Goal: Task Accomplishment & Management: Complete application form

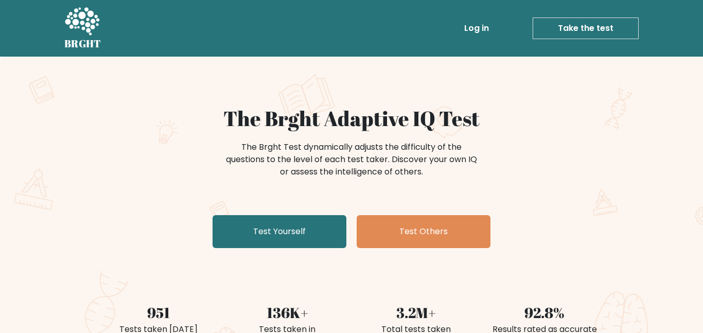
click at [373, 121] on h1 "The Brght Adaptive IQ Test" at bounding box center [351, 118] width 503 height 25
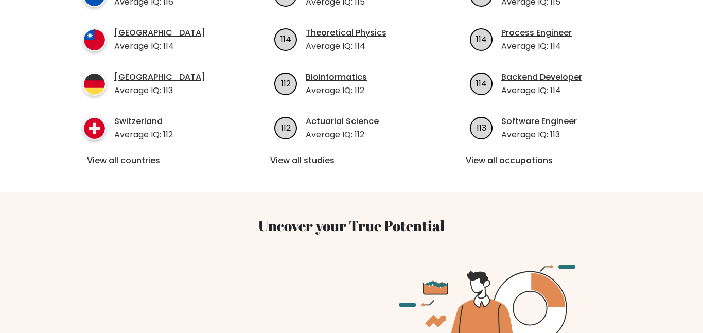
scroll to position [494, 0]
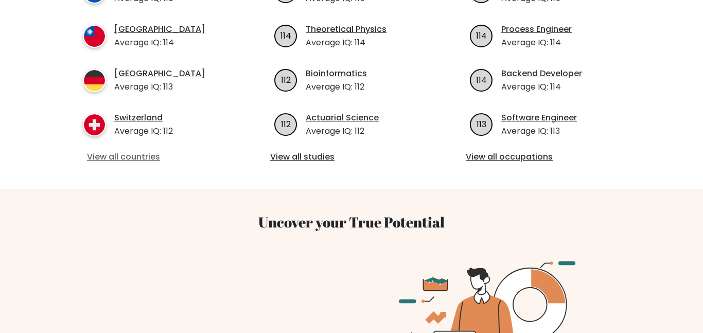
click at [170, 151] on link "View all countries" at bounding box center [156, 157] width 138 height 12
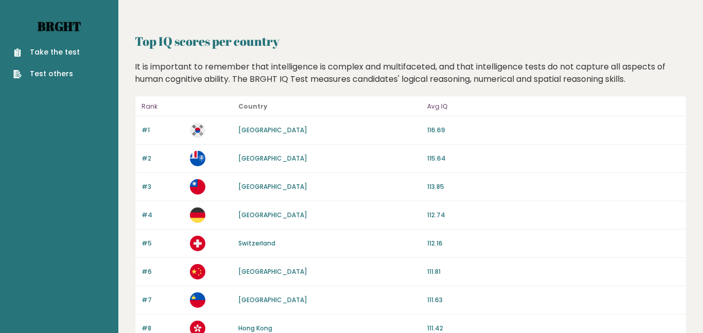
click at [81, 33] on link "Brght" at bounding box center [59, 26] width 43 height 16
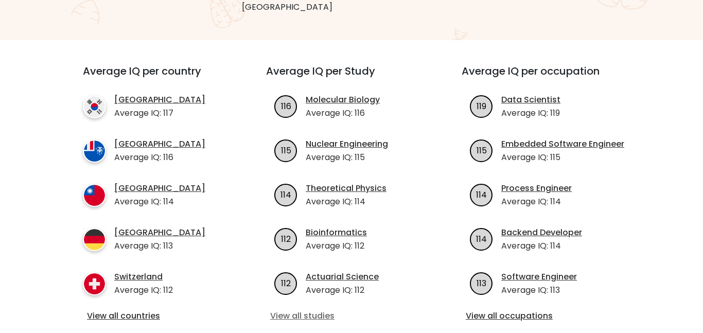
scroll to position [341, 0]
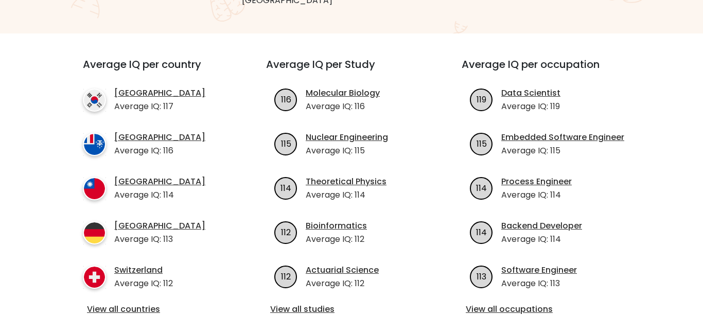
click at [174, 247] on div "Average IQ per country South Korea Average IQ: 117 French Southern Territories …" at bounding box center [351, 187] width 575 height 308
click at [168, 303] on link "View all countries" at bounding box center [156, 309] width 138 height 12
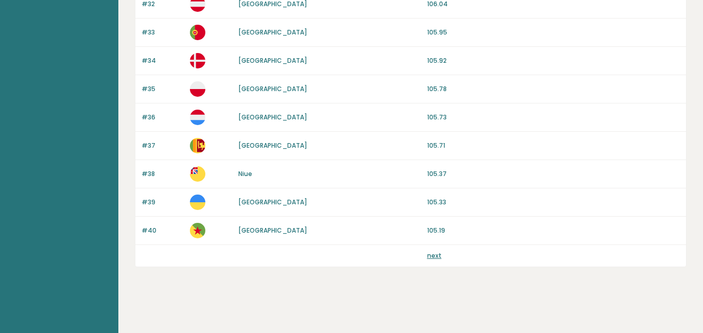
scroll to position [3344, 0]
click at [427, 260] on link "next" at bounding box center [434, 255] width 14 height 9
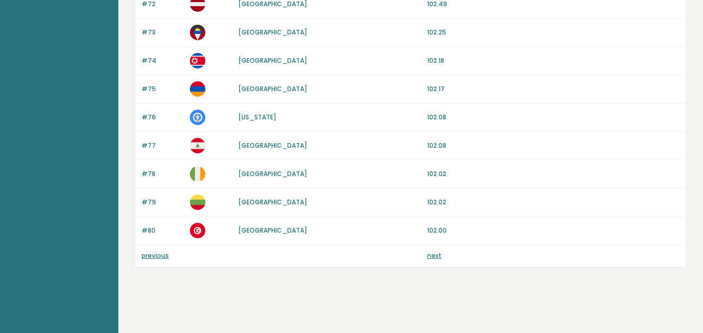
scroll to position [3344, 0]
click at [427, 260] on link "next" at bounding box center [434, 255] width 14 height 9
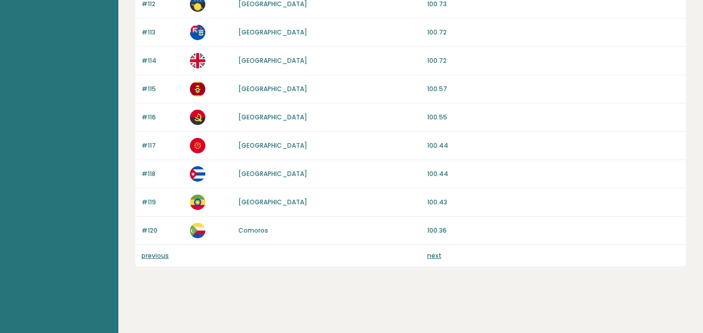
scroll to position [3344, 0]
click at [427, 260] on link "next" at bounding box center [434, 255] width 14 height 9
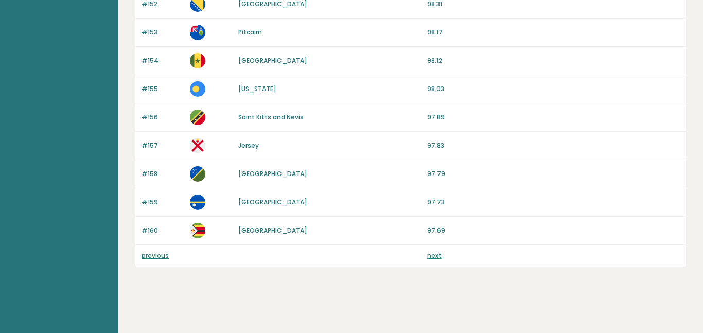
scroll to position [3344, 0]
click at [427, 260] on link "next" at bounding box center [434, 255] width 14 height 9
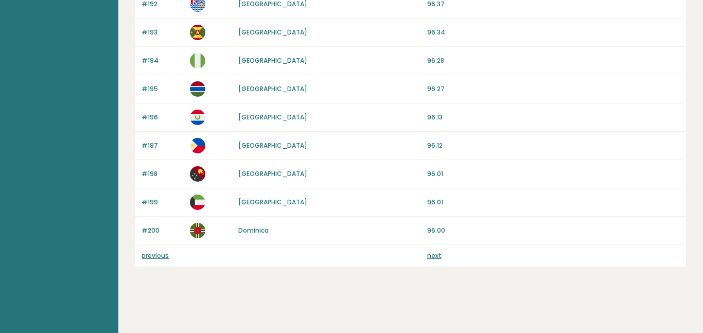
scroll to position [3344, 0]
click at [427, 260] on link "next" at bounding box center [434, 255] width 14 height 9
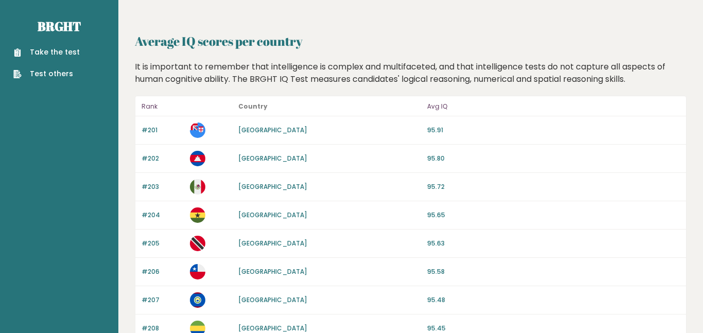
click at [44, 53] on link "Take the test" at bounding box center [46, 52] width 66 height 11
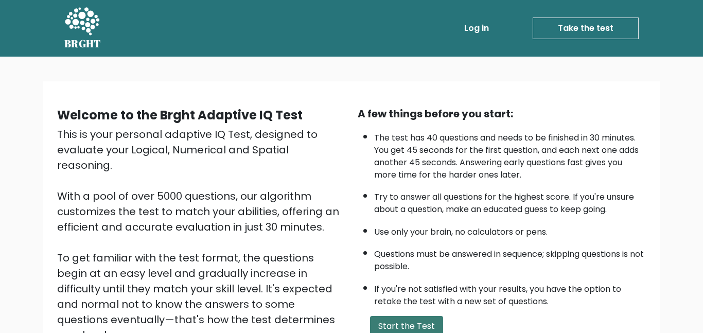
click at [405, 316] on button "Start the Test" at bounding box center [406, 326] width 73 height 21
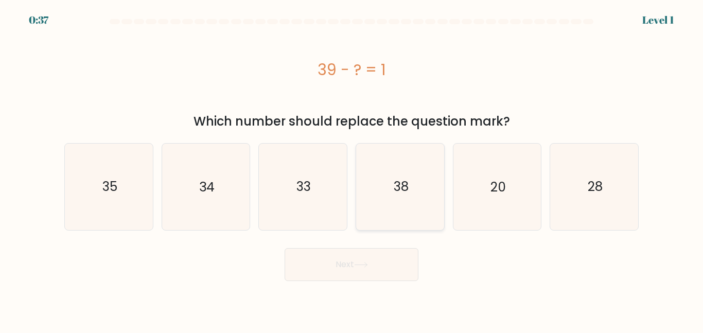
click at [415, 161] on icon "38" at bounding box center [400, 187] width 86 height 86
click at [352, 167] on input "d. 38" at bounding box center [352, 168] width 1 height 3
radio input "true"
click at [406, 178] on text "38" at bounding box center [400, 187] width 15 height 18
click at [352, 167] on input "d. 38" at bounding box center [352, 168] width 1 height 3
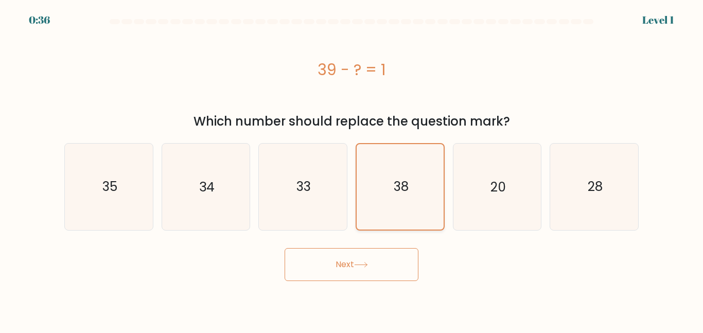
click at [406, 178] on text "38" at bounding box center [400, 187] width 15 height 18
click at [352, 167] on input "d. 38" at bounding box center [352, 168] width 1 height 3
click at [406, 178] on text "38" at bounding box center [400, 187] width 15 height 18
click at [352, 167] on input "d. 38" at bounding box center [352, 168] width 1 height 3
click at [406, 178] on text "38" at bounding box center [400, 187] width 15 height 18
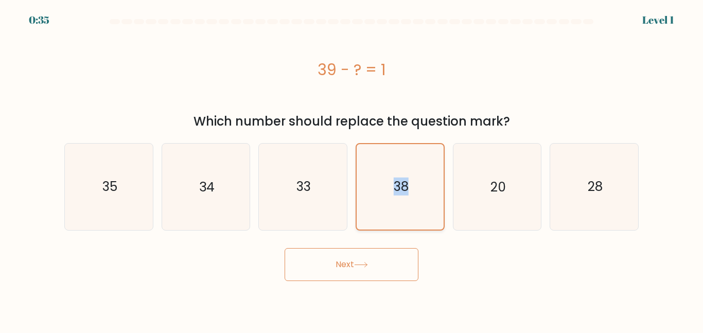
click at [352, 167] on input "d. 38" at bounding box center [352, 168] width 1 height 3
click at [406, 178] on text "38" at bounding box center [400, 187] width 15 height 18
click at [352, 167] on input "d. 38" at bounding box center [352, 168] width 1 height 3
click at [363, 143] on label "d. 38" at bounding box center [400, 186] width 89 height 87
click at [352, 167] on input "d. 38" at bounding box center [352, 168] width 1 height 3
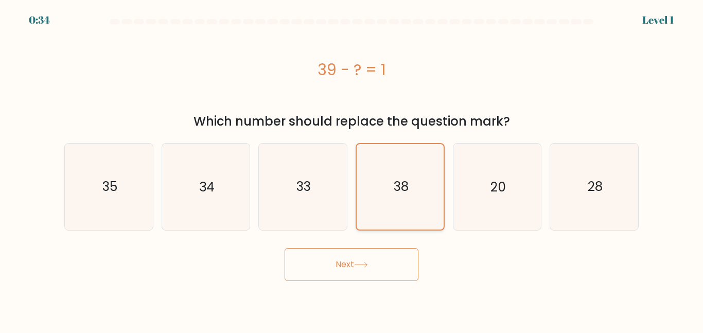
click at [364, 144] on icon "38" at bounding box center [400, 186] width 85 height 85
click at [352, 167] on input "d. 38" at bounding box center [352, 168] width 1 height 3
click at [364, 144] on icon "38" at bounding box center [400, 186] width 85 height 85
click at [352, 167] on input "d. 38" at bounding box center [352, 168] width 1 height 3
click at [364, 144] on icon "38" at bounding box center [400, 186] width 85 height 85
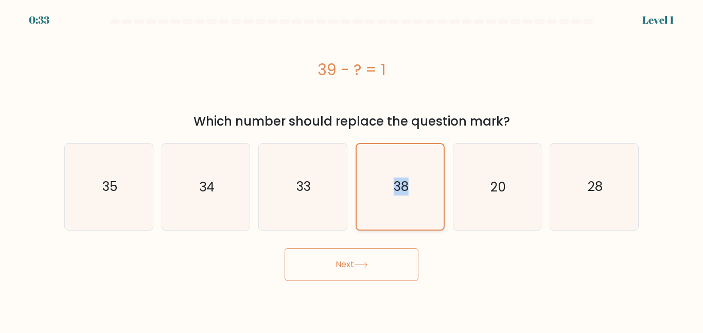
click at [352, 167] on input "d. 38" at bounding box center [352, 168] width 1 height 3
click at [364, 144] on icon "38" at bounding box center [400, 186] width 85 height 85
click at [352, 167] on input "d. 38" at bounding box center [352, 168] width 1 height 3
click at [364, 144] on icon "38" at bounding box center [400, 186] width 85 height 85
click at [352, 167] on input "d. 38" at bounding box center [352, 168] width 1 height 3
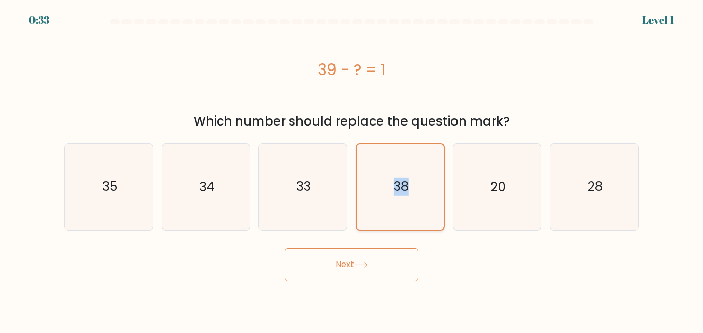
click at [364, 144] on icon "38" at bounding box center [400, 186] width 85 height 85
click at [352, 167] on input "d. 38" at bounding box center [352, 168] width 1 height 3
click at [294, 156] on icon "33" at bounding box center [303, 187] width 86 height 86
click at [352, 167] on input "c. 33" at bounding box center [352, 168] width 1 height 3
radio input "true"
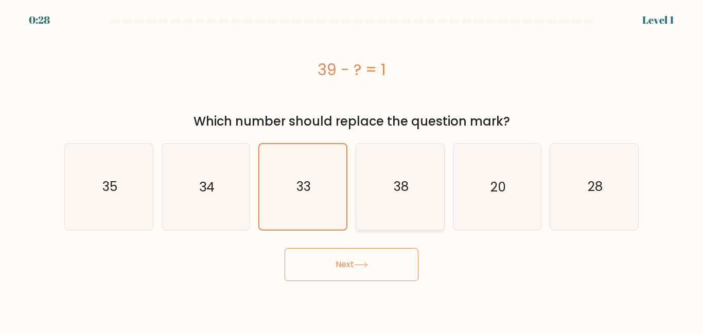
click at [415, 144] on icon "38" at bounding box center [400, 187] width 86 height 86
click at [352, 167] on input "d. 38" at bounding box center [352, 168] width 1 height 3
radio input "true"
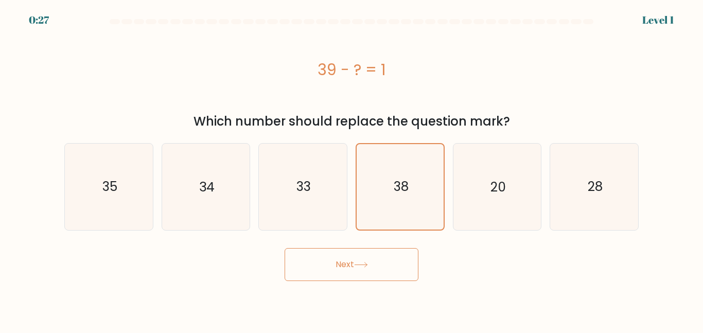
click at [342, 248] on button "Next" at bounding box center [352, 264] width 134 height 33
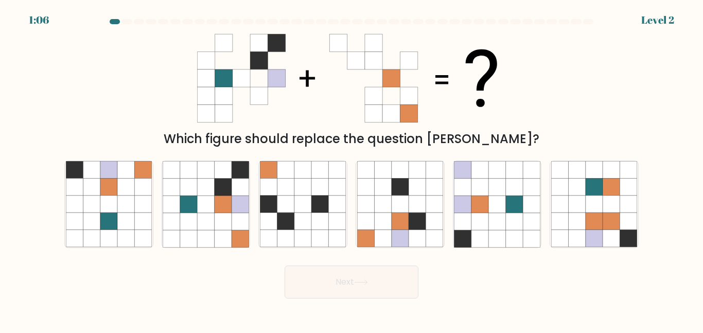
scroll to position [63, 0]
click at [345, 299] on button "Next" at bounding box center [352, 282] width 134 height 33
click at [217, 213] on icon at bounding box center [223, 204] width 17 height 17
click at [352, 169] on input "b." at bounding box center [352, 168] width 1 height 3
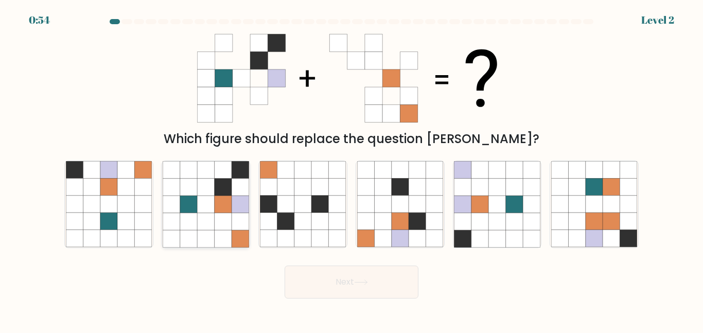
radio input "true"
click at [190, 213] on icon at bounding box center [189, 204] width 17 height 17
click at [352, 169] on input "b." at bounding box center [352, 168] width 1 height 3
click at [201, 196] on icon at bounding box center [206, 187] width 17 height 17
click at [352, 169] on input "b." at bounding box center [352, 168] width 1 height 3
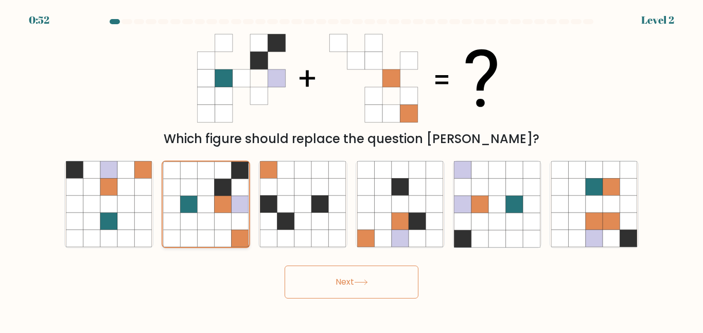
click at [181, 179] on icon at bounding box center [189, 170] width 17 height 17
click at [352, 169] on input "b." at bounding box center [352, 168] width 1 height 3
click at [181, 213] on icon at bounding box center [189, 204] width 17 height 17
click at [352, 169] on input "b." at bounding box center [352, 168] width 1 height 3
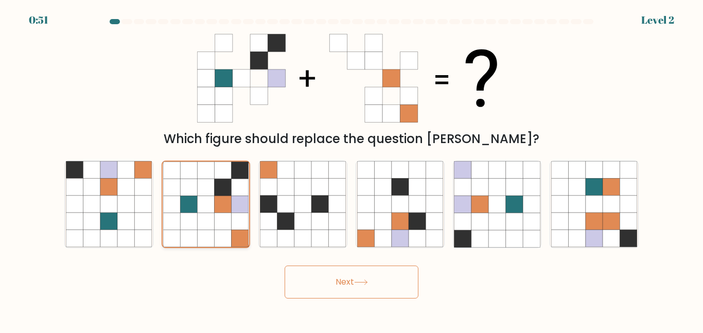
click at [181, 213] on icon at bounding box center [189, 204] width 17 height 17
click at [352, 169] on input "b." at bounding box center [352, 168] width 1 height 3
click at [181, 213] on icon at bounding box center [189, 204] width 17 height 17
click at [352, 169] on input "b." at bounding box center [352, 168] width 1 height 3
click at [181, 213] on icon at bounding box center [189, 204] width 17 height 17
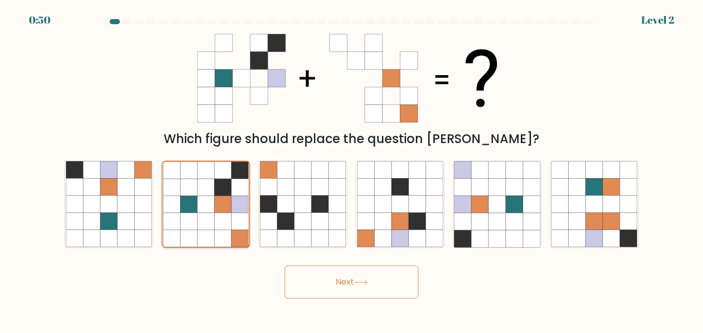
click at [352, 169] on input "b." at bounding box center [352, 168] width 1 height 3
click at [181, 213] on icon at bounding box center [189, 204] width 17 height 17
click at [352, 169] on input "b." at bounding box center [352, 168] width 1 height 3
click at [181, 213] on icon at bounding box center [189, 204] width 17 height 17
click at [352, 169] on input "b." at bounding box center [352, 168] width 1 height 3
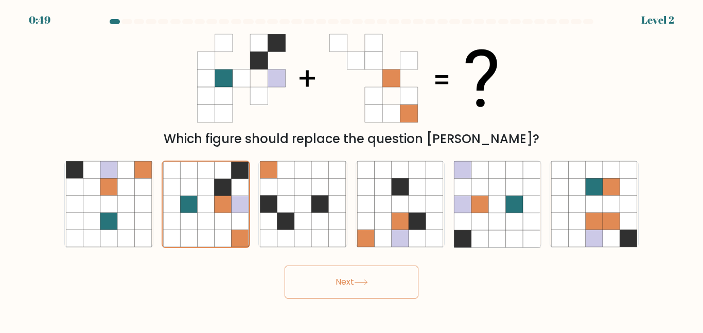
click at [346, 299] on button "Next" at bounding box center [352, 282] width 134 height 33
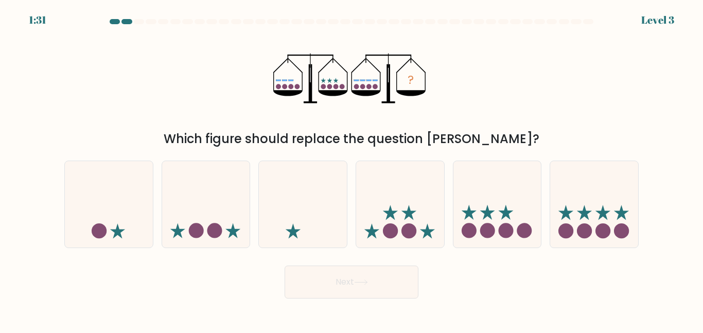
scroll to position [246, 0]
click at [583, 238] on circle at bounding box center [584, 230] width 15 height 15
click at [352, 169] on input "f." at bounding box center [352, 168] width 1 height 3
radio input "true"
click at [579, 214] on icon at bounding box center [594, 204] width 87 height 72
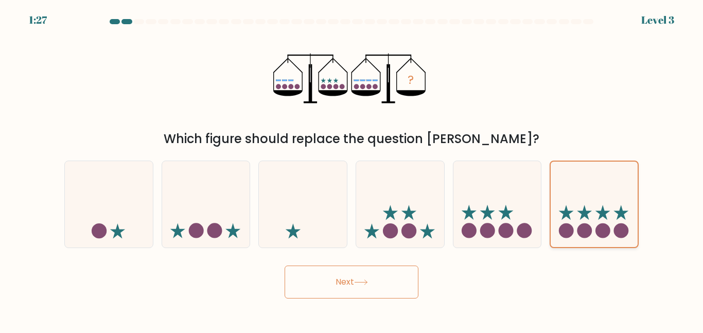
click at [352, 169] on input "f." at bounding box center [352, 168] width 1 height 3
click at [579, 148] on div "? Which figure should replace the question mark?" at bounding box center [351, 88] width 587 height 120
click at [341, 299] on button "Next" at bounding box center [352, 282] width 134 height 33
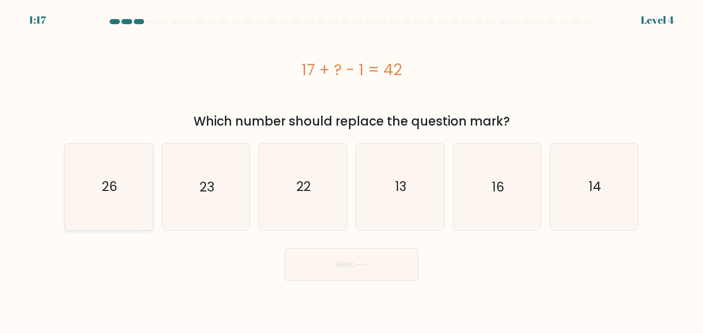
click at [98, 144] on icon "26" at bounding box center [109, 187] width 86 height 86
click at [352, 167] on input "a. 26" at bounding box center [352, 168] width 1 height 3
radio input "true"
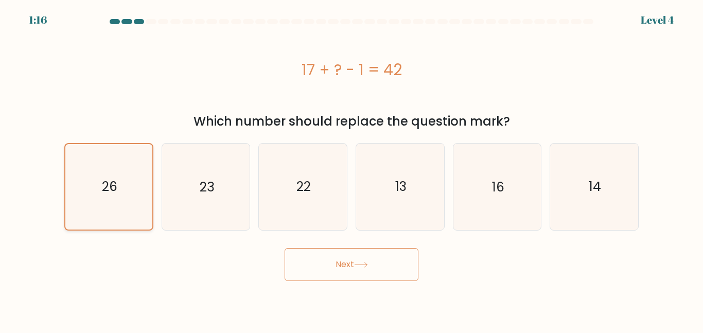
click at [111, 178] on text "26" at bounding box center [109, 187] width 15 height 18
click at [352, 167] on input "a. 26" at bounding box center [352, 168] width 1 height 3
click at [121, 147] on icon "26" at bounding box center [108, 186] width 85 height 85
click at [352, 167] on input "a. 26" at bounding box center [352, 168] width 1 height 3
click at [121, 147] on icon "26" at bounding box center [108, 186] width 85 height 85
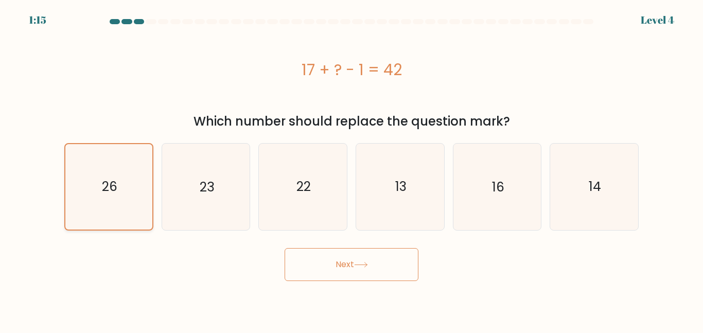
click at [352, 167] on input "a. 26" at bounding box center [352, 168] width 1 height 3
click at [121, 147] on icon "26" at bounding box center [108, 186] width 85 height 85
click at [352, 167] on input "a. 26" at bounding box center [352, 168] width 1 height 3
click at [121, 147] on icon "26" at bounding box center [108, 186] width 85 height 85
click at [352, 167] on input "a. 26" at bounding box center [352, 168] width 1 height 3
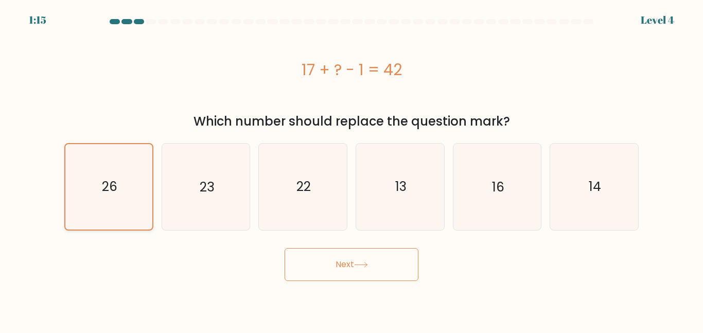
click at [121, 147] on icon "26" at bounding box center [108, 186] width 85 height 85
click at [352, 167] on input "a. 26" at bounding box center [352, 168] width 1 height 3
click at [350, 248] on button "Next" at bounding box center [352, 264] width 134 height 33
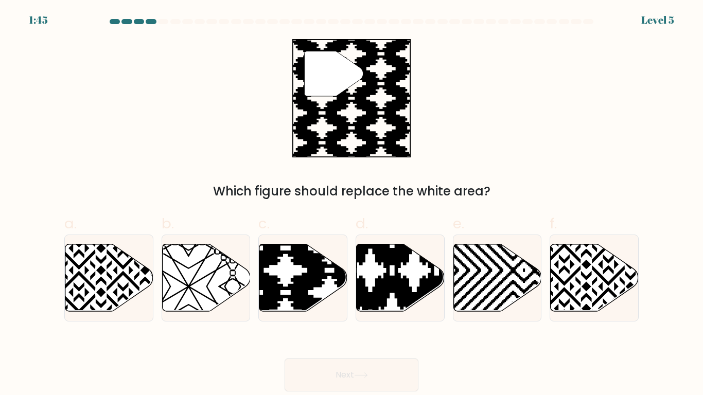
scroll to position [382, 0]
click at [286, 297] on icon at bounding box center [304, 277] width 88 height 67
click at [352, 204] on input "c." at bounding box center [352, 201] width 1 height 7
radio input "true"
click at [290, 309] on icon at bounding box center [303, 278] width 87 height 66
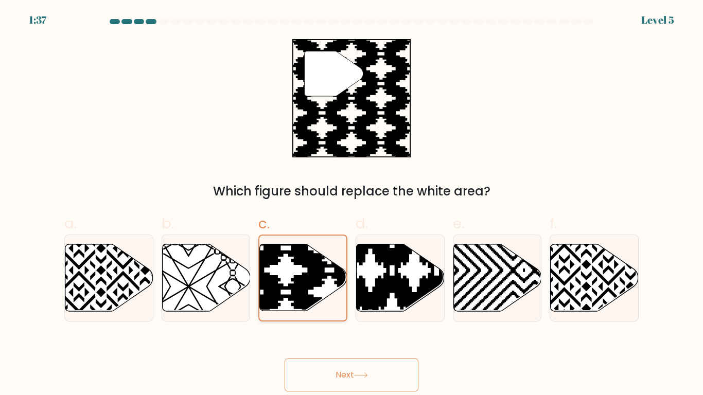
click at [352, 204] on input "c." at bounding box center [352, 201] width 1 height 7
click at [339, 333] on button "Next" at bounding box center [352, 375] width 134 height 33
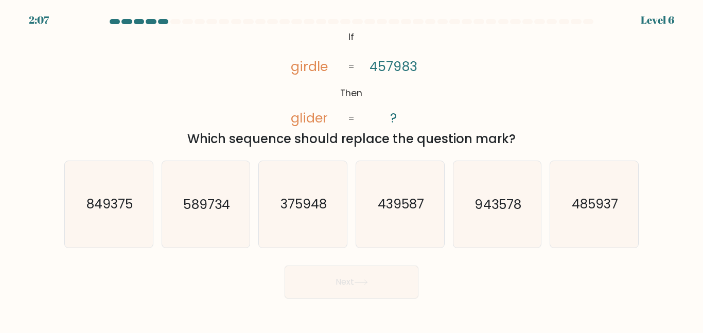
scroll to position [248, 0]
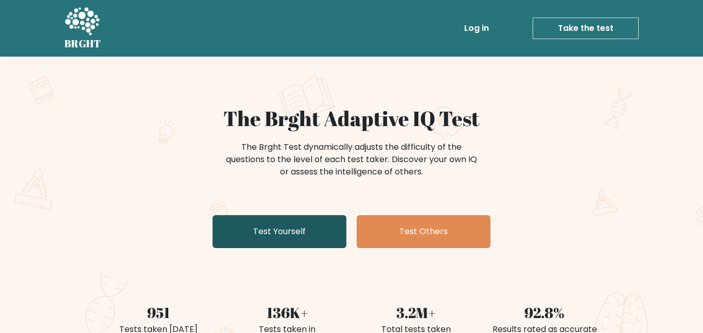
click at [282, 223] on link "Test Yourself" at bounding box center [280, 231] width 134 height 33
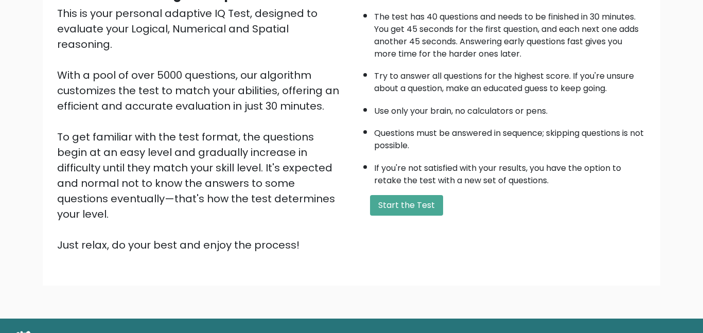
scroll to position [139, 0]
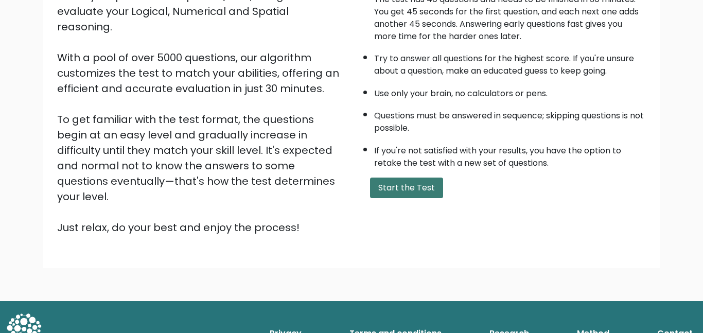
click at [407, 193] on button "Start the Test" at bounding box center [406, 188] width 73 height 21
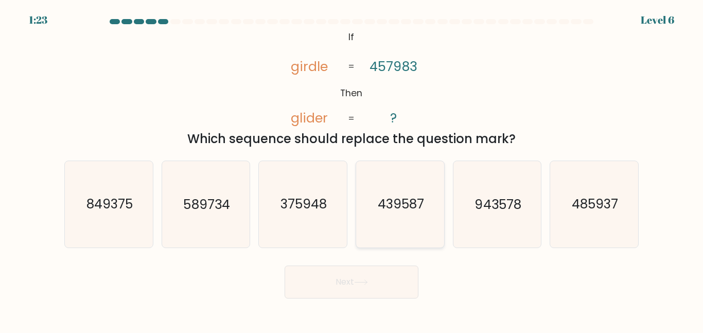
click at [387, 204] on text "439587" at bounding box center [401, 204] width 46 height 18
click at [352, 169] on input "d. 439587" at bounding box center [352, 168] width 1 height 3
radio input "true"
click at [607, 208] on text "485937" at bounding box center [595, 204] width 46 height 18
click at [352, 169] on input "f. 485937" at bounding box center [352, 168] width 1 height 3
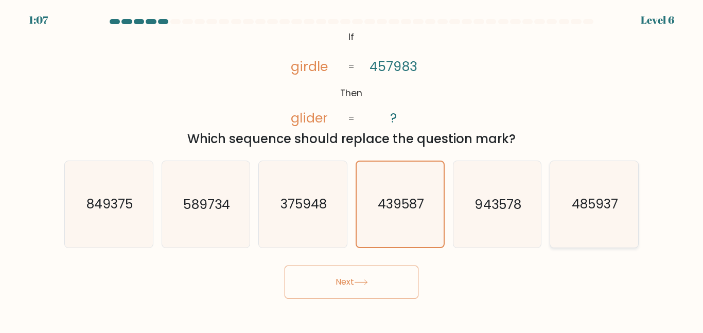
radio input "true"
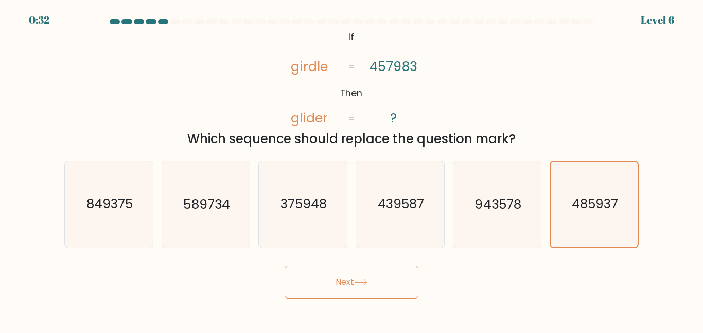
click at [325, 291] on button "Next" at bounding box center [352, 282] width 134 height 33
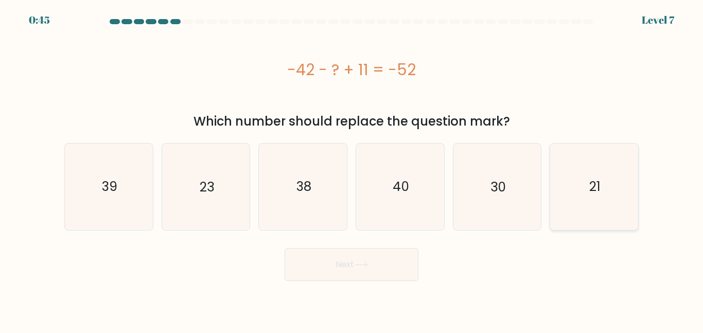
click at [631, 208] on icon "21" at bounding box center [595, 187] width 86 height 86
click at [352, 169] on input "f. 21" at bounding box center [352, 168] width 1 height 3
radio input "true"
click at [356, 267] on button "Next" at bounding box center [352, 264] width 134 height 33
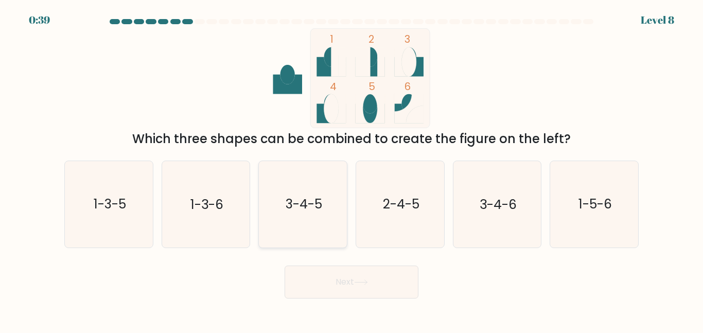
click at [305, 208] on text "3-4-5" at bounding box center [304, 204] width 37 height 18
click at [352, 169] on input "c. 3-4-5" at bounding box center [352, 168] width 1 height 3
radio input "true"
click at [334, 287] on button "Next" at bounding box center [352, 282] width 134 height 33
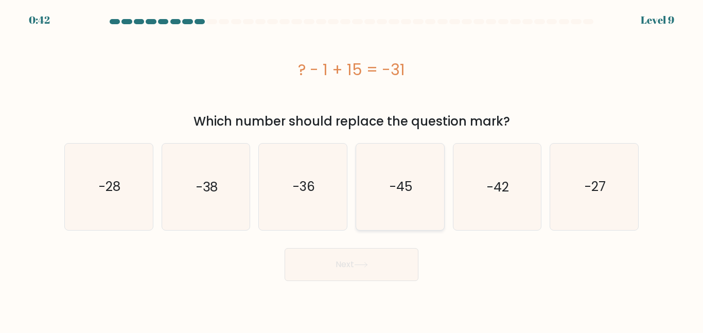
click at [392, 170] on icon "-45" at bounding box center [400, 187] width 86 height 86
click at [352, 169] on input "d. -45" at bounding box center [352, 168] width 1 height 3
radio input "true"
click at [352, 274] on button "Next" at bounding box center [352, 264] width 134 height 33
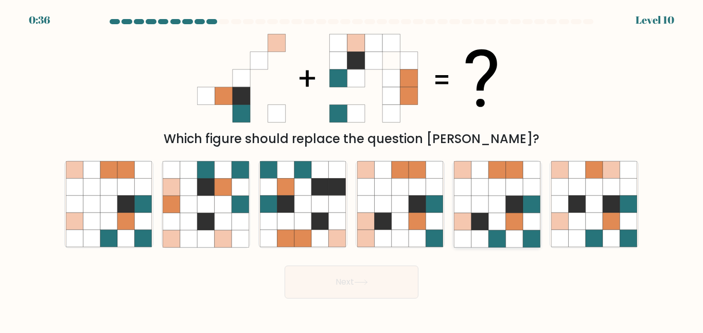
click at [512, 224] on icon at bounding box center [514, 221] width 17 height 17
click at [352, 169] on input "e." at bounding box center [352, 168] width 1 height 3
radio input "true"
click at [346, 295] on button "Next" at bounding box center [352, 282] width 134 height 33
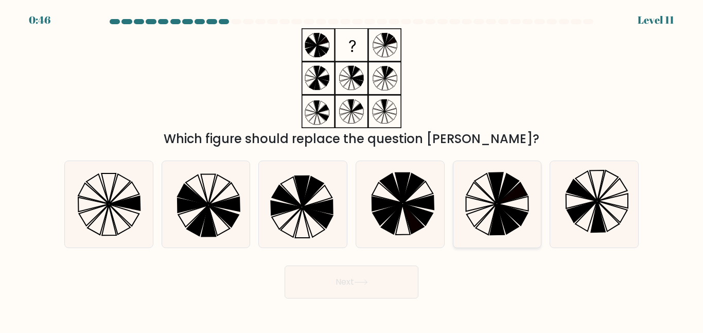
click at [494, 210] on icon at bounding box center [486, 219] width 21 height 30
click at [352, 169] on input "e." at bounding box center [352, 168] width 1 height 3
radio input "true"
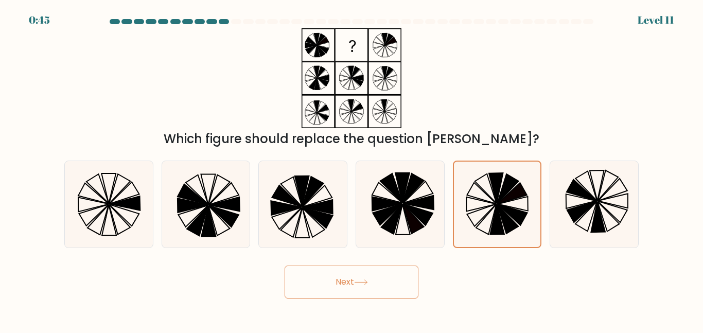
click at [381, 289] on button "Next" at bounding box center [352, 282] width 134 height 33
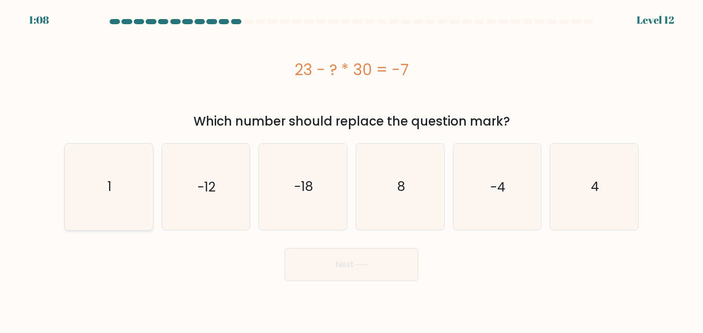
click at [113, 170] on icon "1" at bounding box center [109, 187] width 86 height 86
click at [352, 169] on input "a. 1" at bounding box center [352, 168] width 1 height 3
radio input "true"
click at [333, 257] on button "Next" at bounding box center [352, 264] width 134 height 33
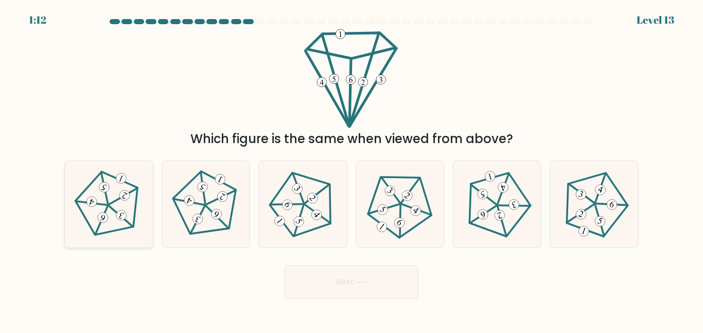
click at [116, 177] on 162 at bounding box center [121, 178] width 13 height 13
click at [352, 169] on input "a." at bounding box center [352, 168] width 1 height 3
radio input "true"
click at [391, 286] on button "Next" at bounding box center [352, 282] width 134 height 33
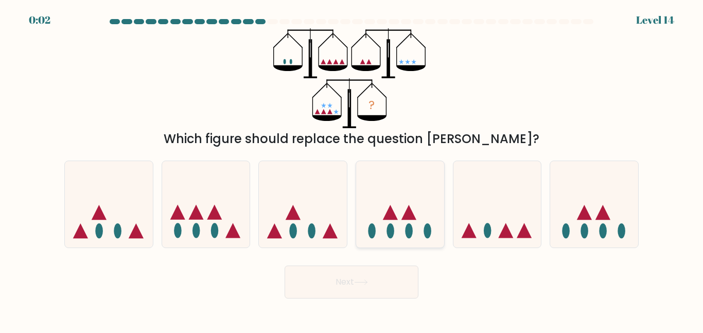
click at [378, 213] on icon at bounding box center [400, 204] width 88 height 73
click at [352, 169] on input "d." at bounding box center [352, 168] width 1 height 3
radio input "true"
click at [198, 201] on icon at bounding box center [206, 204] width 88 height 73
click at [352, 169] on input "b." at bounding box center [352, 168] width 1 height 3
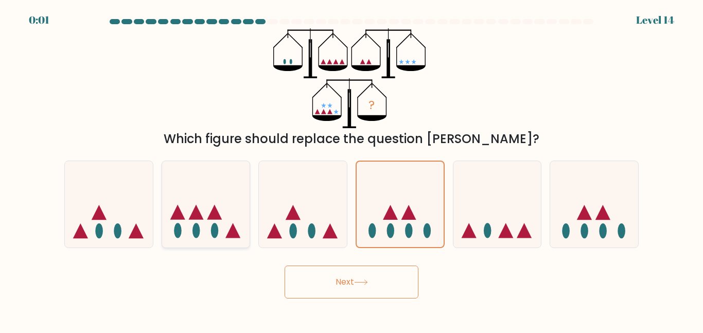
radio input "true"
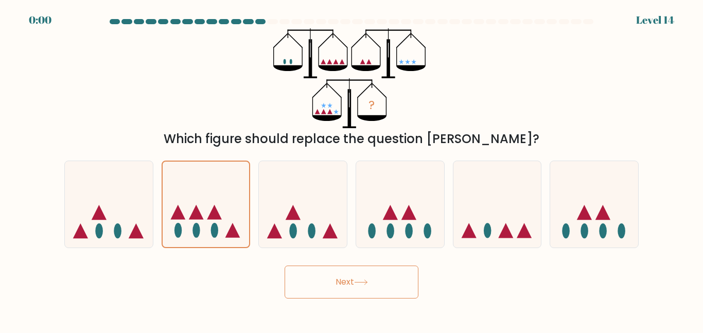
click at [312, 271] on button "Next" at bounding box center [352, 282] width 134 height 33
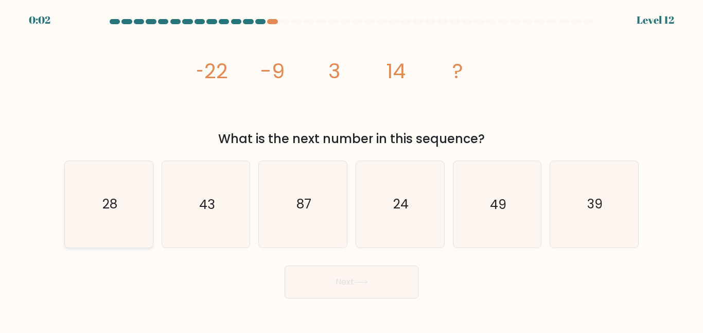
click at [108, 195] on text "28" at bounding box center [109, 204] width 15 height 18
click at [352, 169] on input "a. 28" at bounding box center [352, 168] width 1 height 3
radio input "true"
click at [375, 179] on icon "24" at bounding box center [400, 204] width 86 height 86
click at [352, 169] on input "d. 24" at bounding box center [352, 168] width 1 height 3
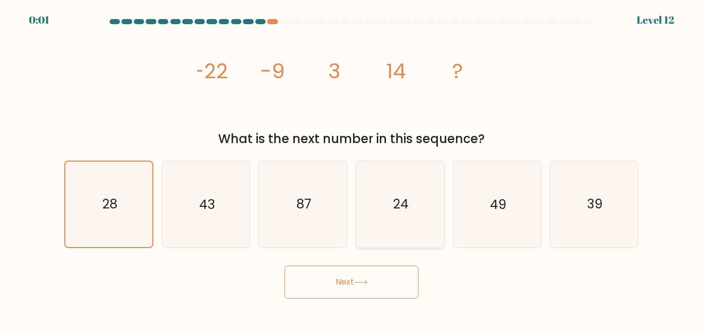
radio input "true"
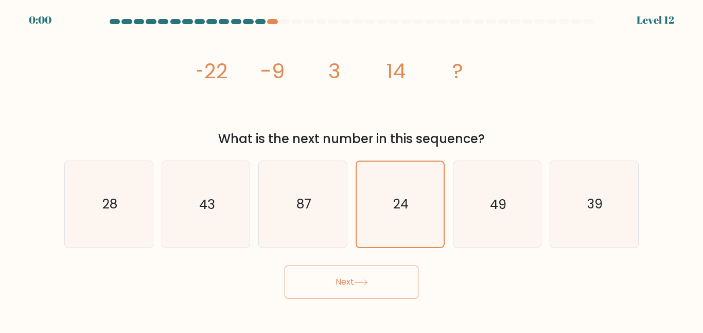
click at [373, 308] on body "0:00 Level 12" at bounding box center [351, 166] width 703 height 333
click at [346, 283] on button "Next" at bounding box center [352, 282] width 134 height 33
click at [346, 283] on div "Next" at bounding box center [351, 280] width 587 height 38
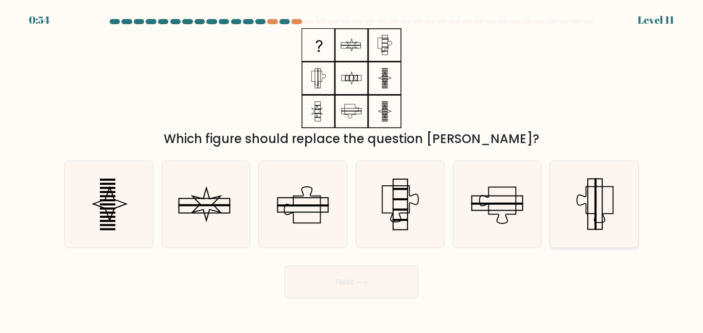
click at [608, 207] on icon at bounding box center [595, 204] width 86 height 86
click at [352, 169] on input "f." at bounding box center [352, 168] width 1 height 3
radio input "true"
click at [403, 209] on rect at bounding box center [400, 210] width 15 height 2
click at [352, 169] on input "d." at bounding box center [352, 168] width 1 height 3
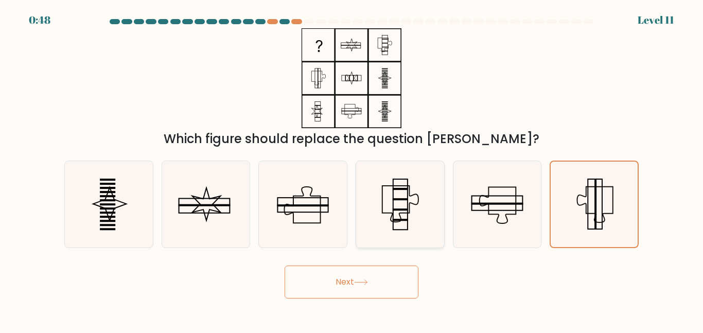
radio input "true"
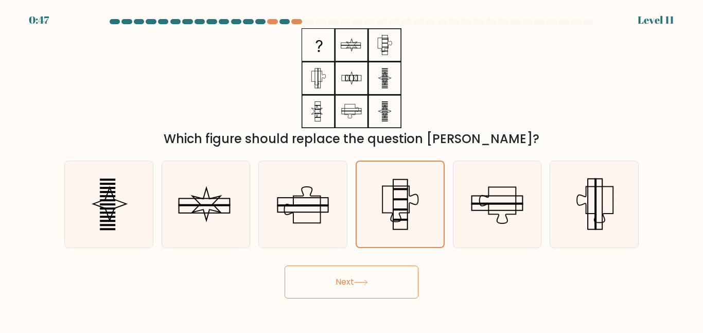
click at [366, 288] on button "Next" at bounding box center [352, 282] width 134 height 33
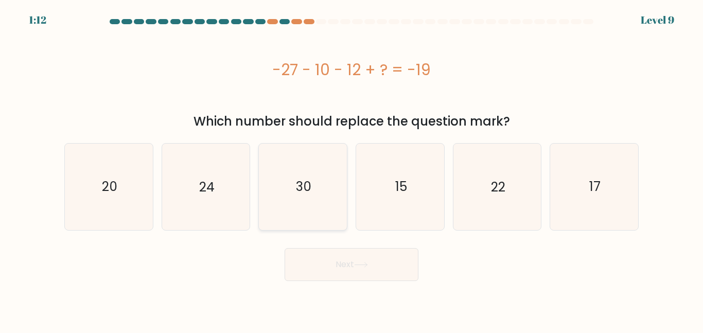
click at [297, 192] on text "30" at bounding box center [303, 187] width 15 height 18
click at [352, 169] on input "c. 30" at bounding box center [352, 168] width 1 height 3
radio input "true"
click at [301, 259] on button "Next" at bounding box center [352, 264] width 134 height 33
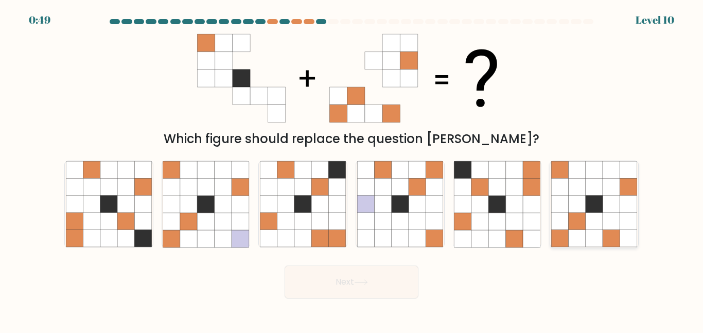
click at [594, 203] on icon at bounding box center [594, 204] width 17 height 17
click at [352, 169] on input "f." at bounding box center [352, 168] width 1 height 3
radio input "true"
click at [391, 279] on button "Next" at bounding box center [352, 282] width 134 height 33
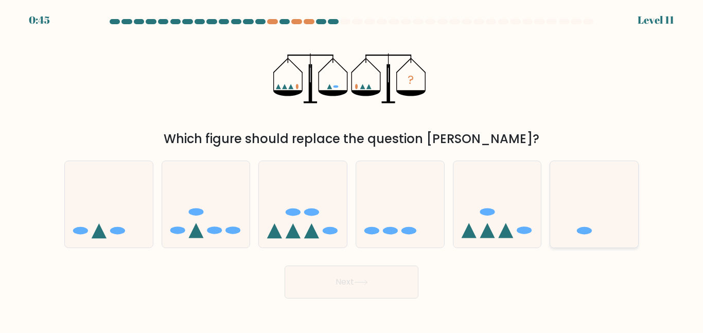
click at [558, 203] on icon at bounding box center [595, 204] width 88 height 73
click at [352, 169] on input "f." at bounding box center [352, 168] width 1 height 3
radio input "true"
click at [394, 283] on button "Next" at bounding box center [352, 282] width 134 height 33
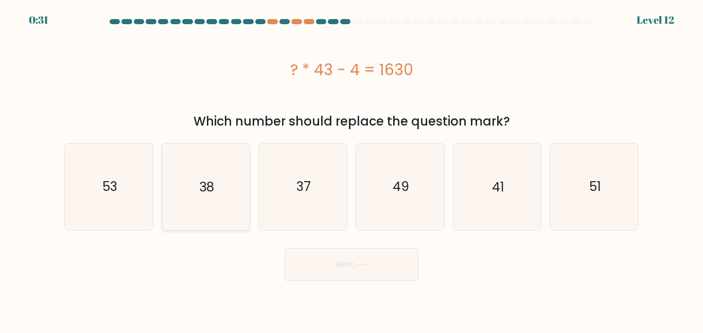
click at [176, 188] on icon "38" at bounding box center [206, 187] width 86 height 86
click at [352, 169] on input "b. 38" at bounding box center [352, 168] width 1 height 3
radio input "true"
click at [342, 269] on button "Next" at bounding box center [352, 264] width 134 height 33
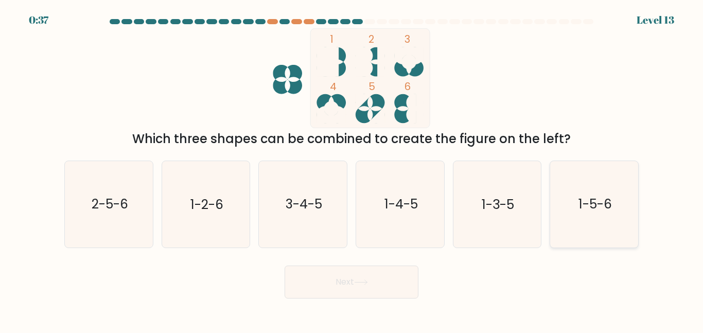
click at [595, 195] on icon "1-5-6" at bounding box center [595, 204] width 86 height 86
click at [352, 169] on input "f. 1-5-6" at bounding box center [352, 168] width 1 height 3
radio input "true"
click at [379, 279] on button "Next" at bounding box center [352, 282] width 134 height 33
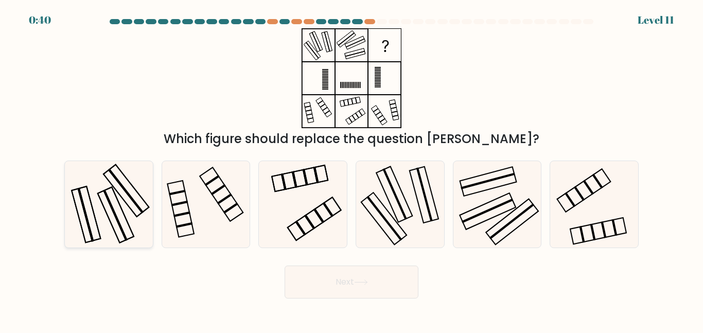
click at [85, 208] on icon at bounding box center [109, 204] width 86 height 86
click at [352, 169] on input "a." at bounding box center [352, 168] width 1 height 3
radio input "true"
click at [320, 289] on button "Next" at bounding box center [352, 282] width 134 height 33
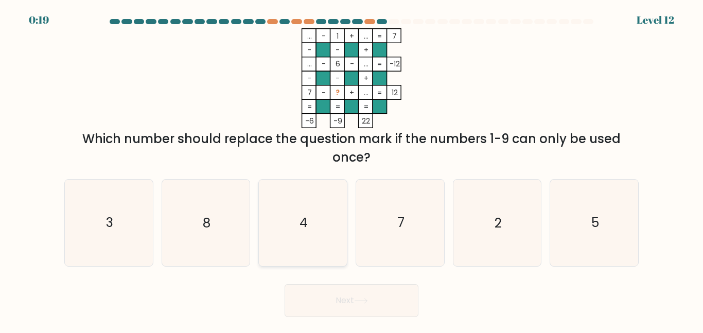
click at [303, 223] on text "4" at bounding box center [304, 223] width 8 height 18
click at [352, 169] on input "c. 4" at bounding box center [352, 168] width 1 height 3
radio input "true"
click at [349, 302] on button "Next" at bounding box center [352, 300] width 134 height 33
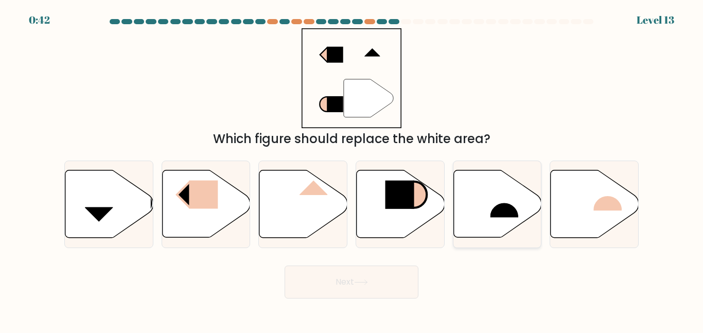
click at [488, 196] on icon at bounding box center [498, 203] width 88 height 67
click at [352, 169] on input "e." at bounding box center [352, 168] width 1 height 3
radio input "true"
click at [372, 280] on button "Next" at bounding box center [352, 282] width 134 height 33
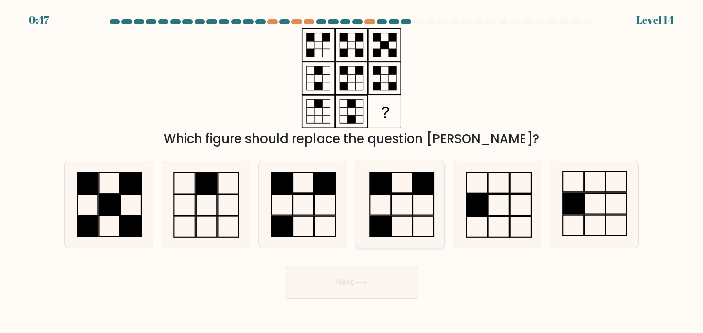
click at [381, 210] on icon at bounding box center [400, 204] width 86 height 86
click at [352, 169] on input "d." at bounding box center [352, 168] width 1 height 3
radio input "true"
click at [281, 209] on icon at bounding box center [303, 204] width 86 height 86
click at [352, 169] on input "c." at bounding box center [352, 168] width 1 height 3
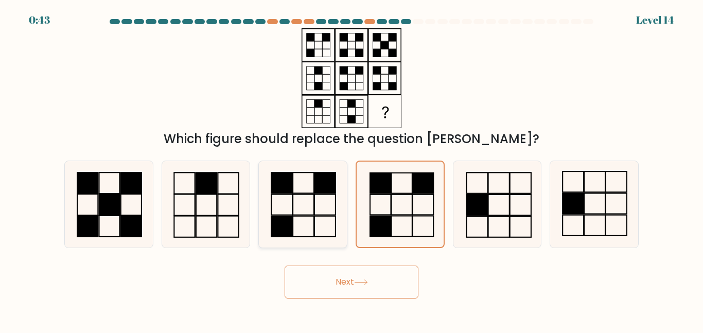
radio input "true"
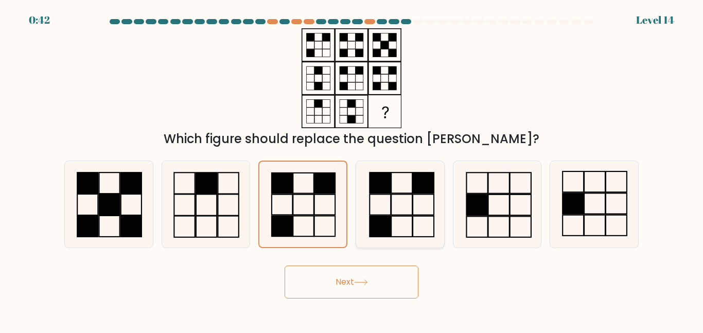
click at [384, 219] on rect at bounding box center [380, 226] width 21 height 21
click at [352, 169] on input "d." at bounding box center [352, 168] width 1 height 3
radio input "true"
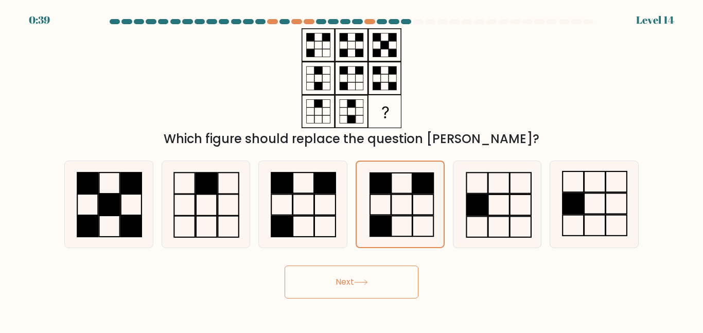
click at [394, 278] on button "Next" at bounding box center [352, 282] width 134 height 33
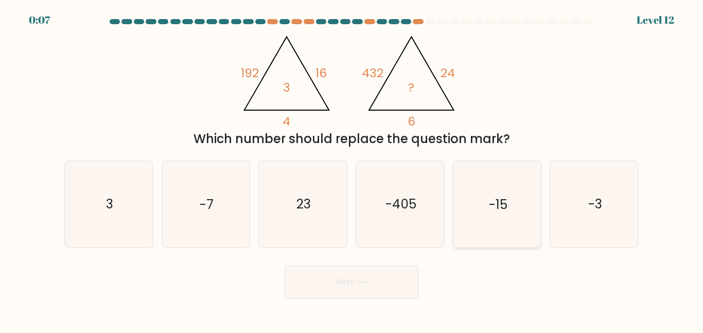
click at [507, 211] on text "-15" at bounding box center [498, 204] width 19 height 18
click at [352, 169] on input "e. -15" at bounding box center [352, 168] width 1 height 3
radio input "true"
click at [358, 292] on button "Next" at bounding box center [352, 282] width 134 height 33
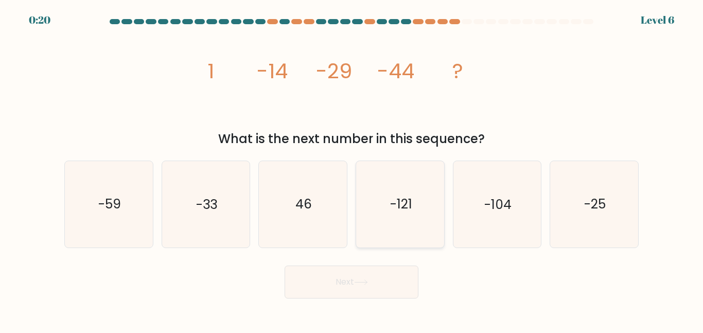
click at [407, 208] on text "-121" at bounding box center [401, 204] width 22 height 18
click at [352, 169] on input "d. -121" at bounding box center [352, 168] width 1 height 3
radio input "true"
click at [481, 222] on icon "-104" at bounding box center [497, 204] width 86 height 86
click at [352, 169] on input "e. -104" at bounding box center [352, 168] width 1 height 3
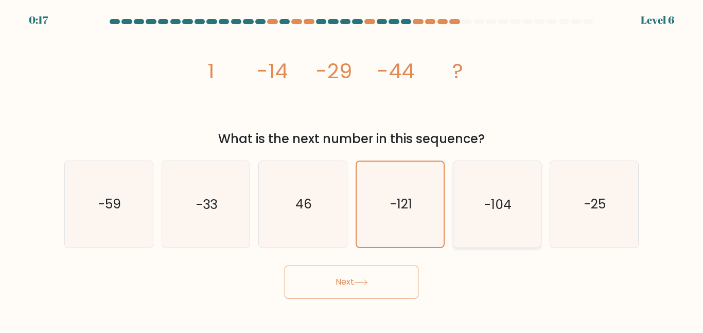
radio input "true"
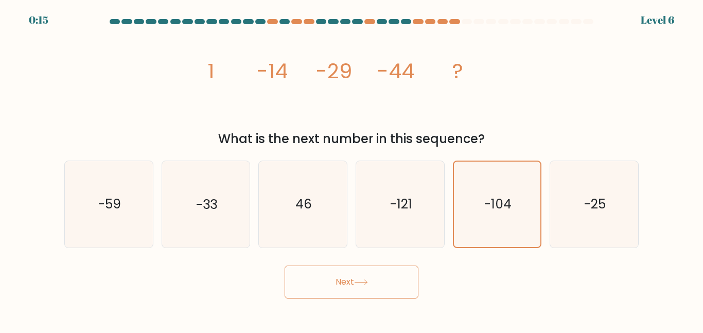
click at [400, 282] on button "Next" at bounding box center [352, 282] width 134 height 33
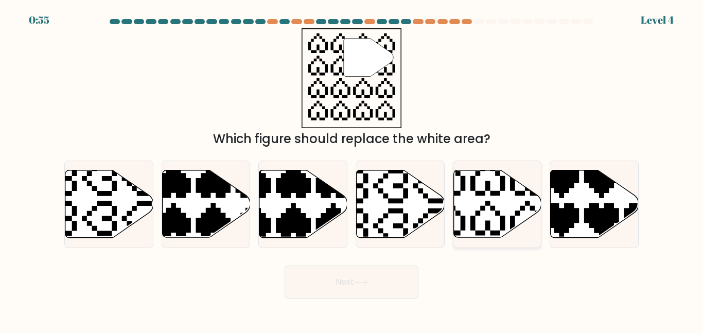
click at [491, 224] on icon at bounding box center [498, 203] width 88 height 67
click at [352, 169] on input "e." at bounding box center [352, 168] width 1 height 3
radio input "true"
click at [376, 282] on button "Next" at bounding box center [352, 282] width 134 height 33
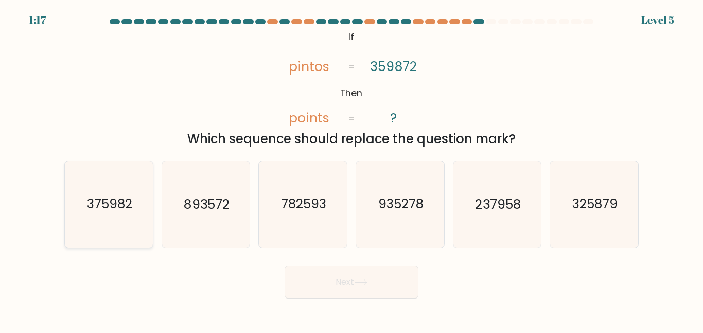
click at [108, 202] on text "375982" at bounding box center [109, 204] width 45 height 18
click at [352, 169] on input "a. 375982" at bounding box center [352, 168] width 1 height 3
radio input "true"
click at [349, 283] on button "Next" at bounding box center [352, 282] width 134 height 33
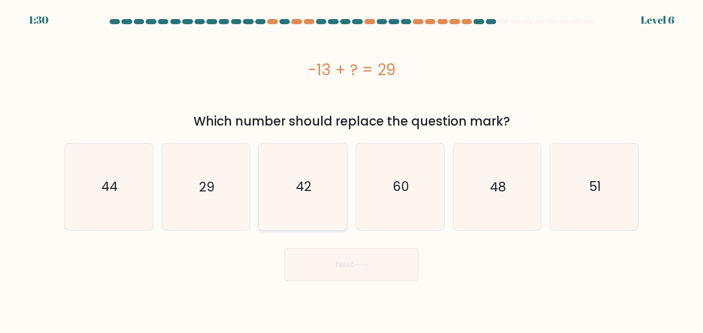
click at [284, 193] on icon "42" at bounding box center [303, 187] width 86 height 86
click at [352, 169] on input "c. 42" at bounding box center [352, 168] width 1 height 3
radio input "true"
click at [321, 262] on button "Next" at bounding box center [352, 264] width 134 height 33
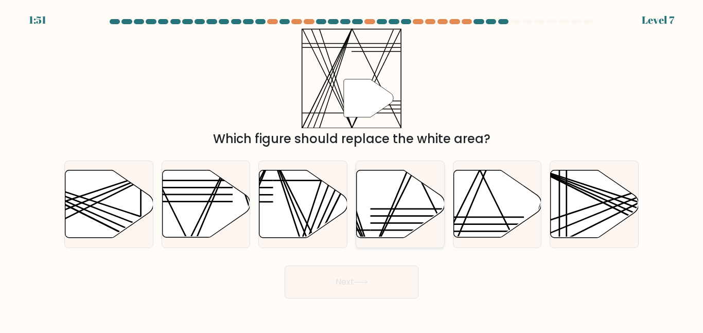
click at [408, 219] on icon at bounding box center [401, 203] width 88 height 67
click at [352, 169] on input "d." at bounding box center [352, 168] width 1 height 3
radio input "true"
click at [345, 286] on button "Next" at bounding box center [352, 282] width 134 height 33
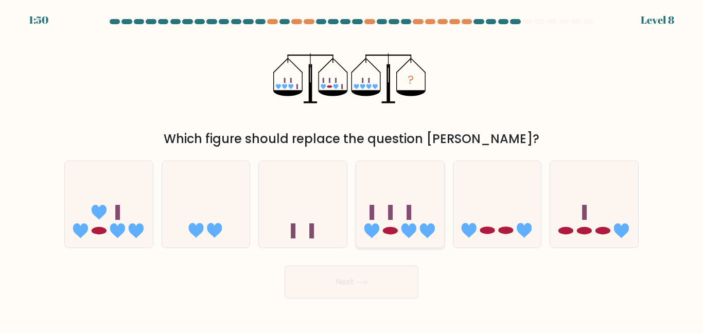
click at [392, 229] on ellipse at bounding box center [390, 231] width 15 height 8
click at [352, 169] on input "d." at bounding box center [352, 168] width 1 height 3
radio input "true"
click at [391, 292] on button "Next" at bounding box center [352, 282] width 134 height 33
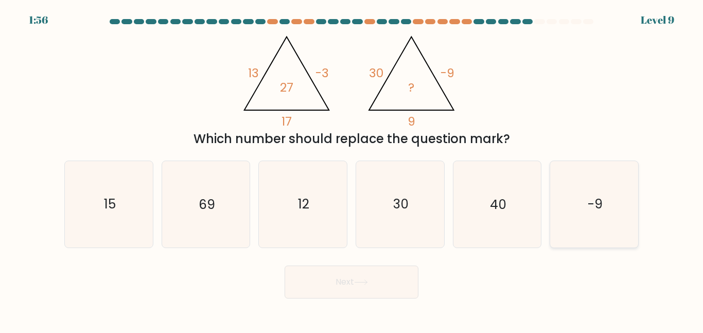
click at [591, 210] on text "-9" at bounding box center [595, 204] width 15 height 18
click at [352, 169] on input "f. -9" at bounding box center [352, 168] width 1 height 3
radio input "true"
click at [365, 280] on icon at bounding box center [361, 283] width 14 height 6
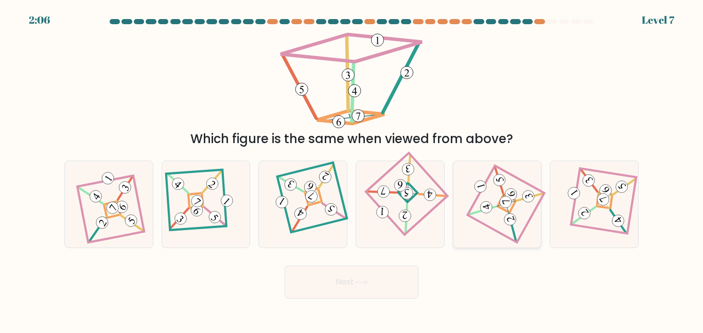
click at [506, 201] on icon at bounding box center [505, 202] width 9 height 9
click at [352, 169] on input "e." at bounding box center [352, 168] width 1 height 3
radio input "true"
click at [332, 281] on button "Next" at bounding box center [352, 282] width 134 height 33
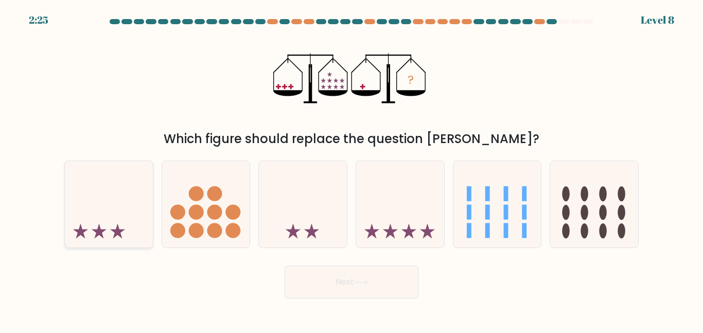
click at [98, 207] on icon at bounding box center [109, 204] width 88 height 73
click at [352, 169] on input "a." at bounding box center [352, 168] width 1 height 3
radio input "true"
click at [326, 285] on button "Next" at bounding box center [352, 282] width 134 height 33
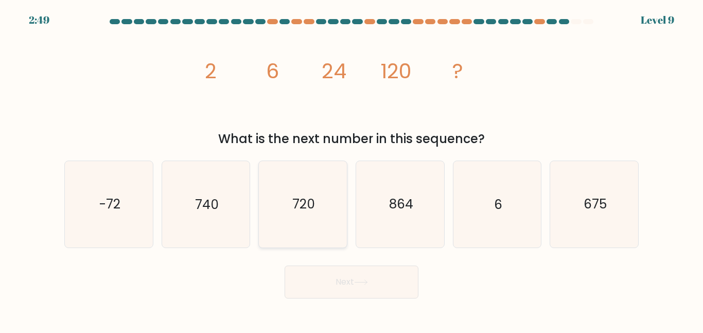
click at [303, 240] on icon "720" at bounding box center [303, 204] width 86 height 86
click at [352, 169] on input "c. 720" at bounding box center [352, 168] width 1 height 3
radio input "true"
click at [351, 280] on button "Next" at bounding box center [352, 282] width 134 height 33
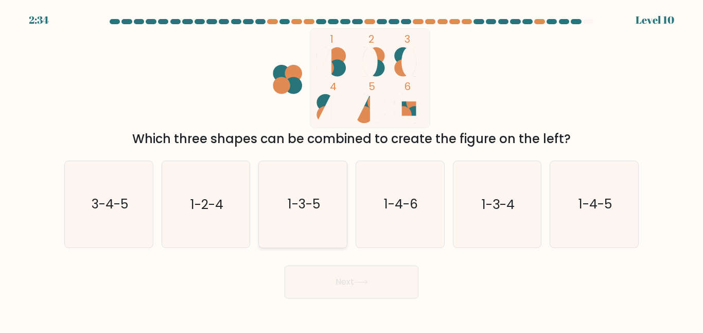
click at [298, 207] on text "1-3-5" at bounding box center [304, 204] width 32 height 18
click at [352, 169] on input "c. 1-3-5" at bounding box center [352, 168] width 1 height 3
radio input "true"
click at [368, 280] on icon at bounding box center [361, 283] width 14 height 6
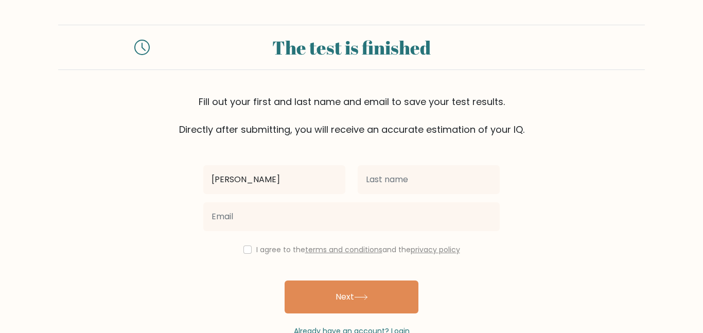
type input "[PERSON_NAME]"
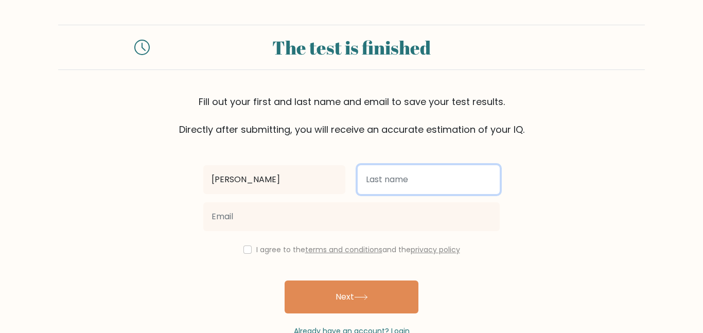
click at [392, 173] on input "text" at bounding box center [429, 179] width 142 height 29
type input "Alitonou"
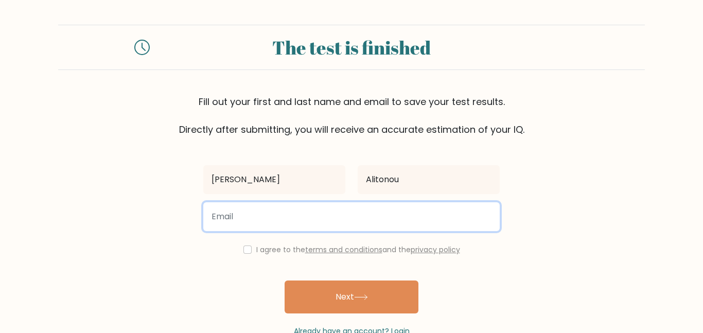
click at [317, 211] on input "email" at bounding box center [351, 216] width 297 height 29
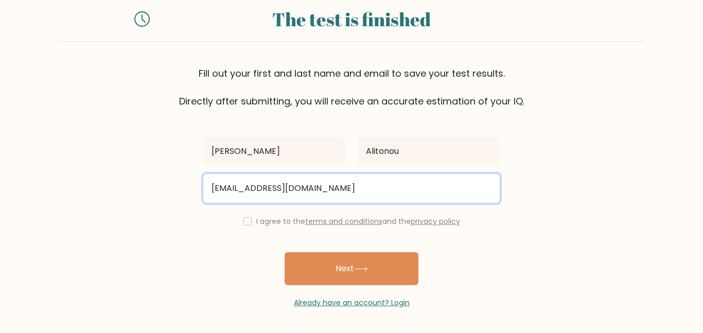
type input "[EMAIL_ADDRESS][DOMAIN_NAME]"
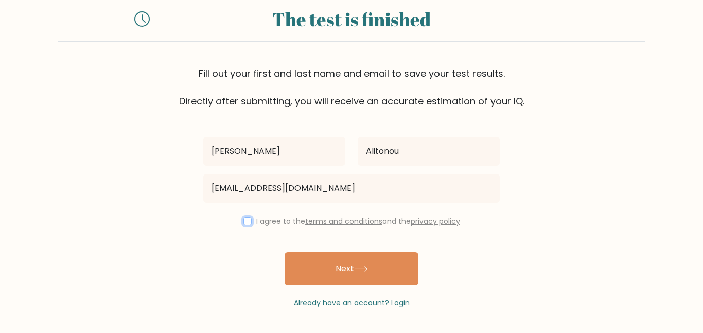
click at [245, 221] on input "checkbox" at bounding box center [248, 221] width 8 height 8
checkbox input "true"
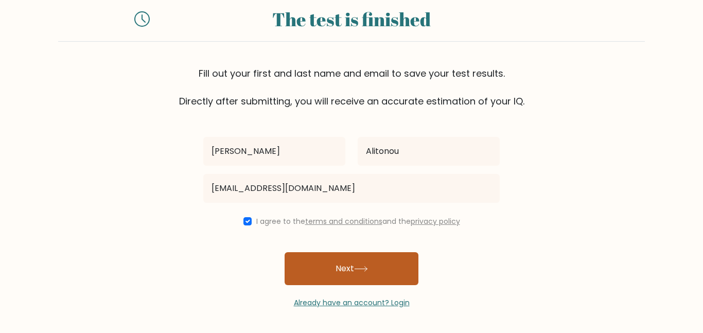
click at [339, 276] on button "Next" at bounding box center [352, 268] width 134 height 33
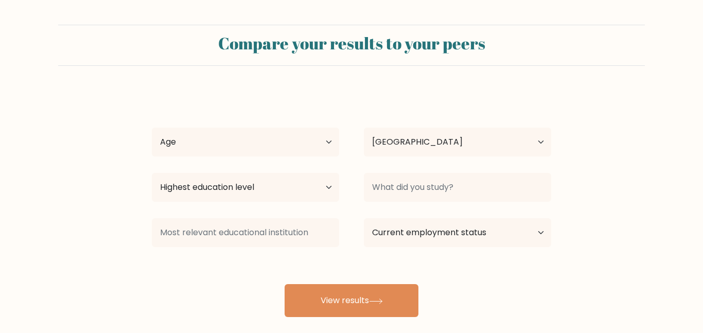
select select "US"
click at [328, 143] on select "Age Under [DEMOGRAPHIC_DATA] [DEMOGRAPHIC_DATA] [DEMOGRAPHIC_DATA] [DEMOGRAPHIC…" at bounding box center [245, 142] width 187 height 29
select select "min_18"
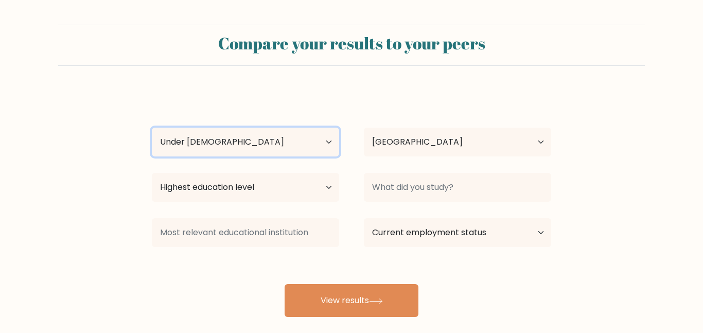
click at [152, 128] on select "Age Under [DEMOGRAPHIC_DATA] [DEMOGRAPHIC_DATA] [DEMOGRAPHIC_DATA] [DEMOGRAPHIC…" at bounding box center [245, 142] width 187 height 29
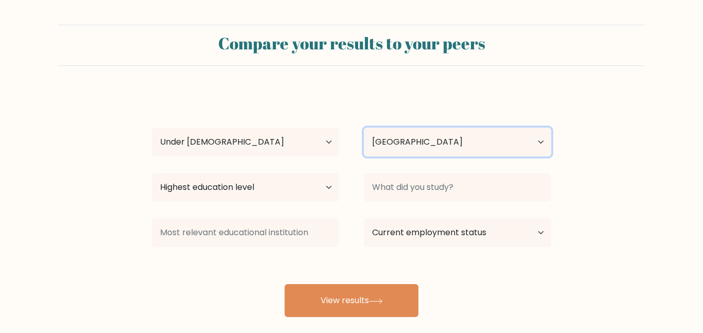
click at [390, 143] on select "Country [GEOGRAPHIC_DATA] [GEOGRAPHIC_DATA] [GEOGRAPHIC_DATA] [US_STATE] [GEOGR…" at bounding box center [457, 142] width 187 height 29
click at [364, 128] on select "Country [GEOGRAPHIC_DATA] [GEOGRAPHIC_DATA] [GEOGRAPHIC_DATA] [US_STATE] [GEOGR…" at bounding box center [457, 142] width 187 height 29
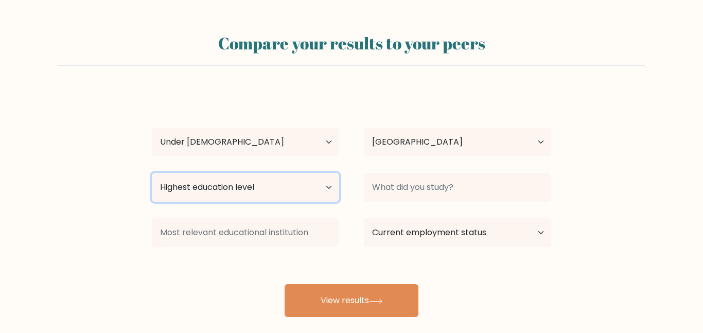
click at [331, 189] on select "Highest education level No schooling Primary Lower Secondary Upper Secondary Oc…" at bounding box center [245, 187] width 187 height 29
click at [279, 181] on select "Highest education level No schooling Primary Lower Secondary Upper Secondary Oc…" at bounding box center [245, 187] width 187 height 29
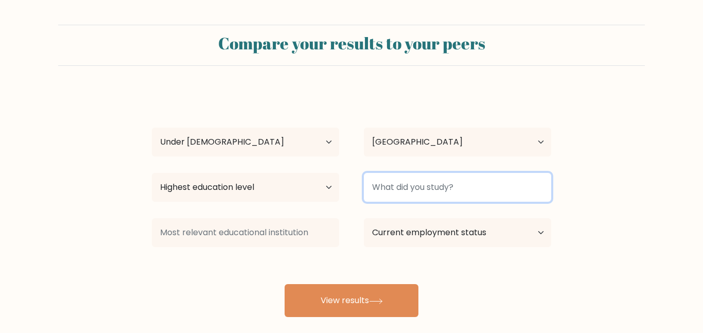
click at [435, 192] on input at bounding box center [457, 187] width 187 height 29
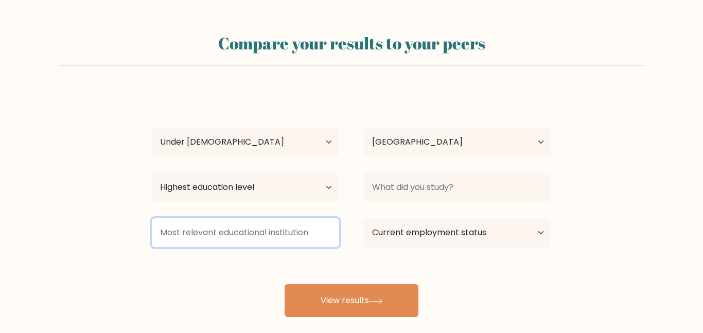
click at [246, 235] on input at bounding box center [245, 232] width 187 height 29
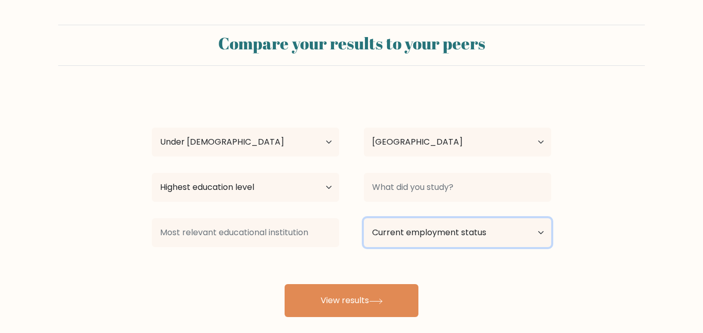
click at [407, 236] on select "Current employment status Employed Student Retired Other / prefer not to answer" at bounding box center [457, 232] width 187 height 29
select select "student"
click at [364, 218] on select "Current employment status Employed Student Retired Other / prefer not to answer" at bounding box center [457, 232] width 187 height 29
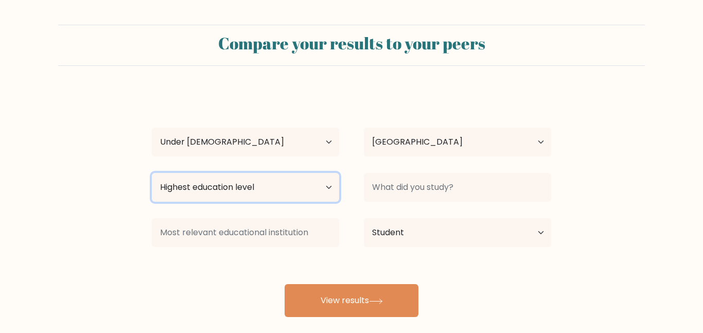
click at [215, 196] on select "Highest education level No schooling Primary Lower Secondary Upper Secondary Oc…" at bounding box center [245, 187] width 187 height 29
select select "lower_secondary"
click at [152, 173] on select "Highest education level No schooling Primary Lower Secondary Upper Secondary Oc…" at bounding box center [245, 187] width 187 height 29
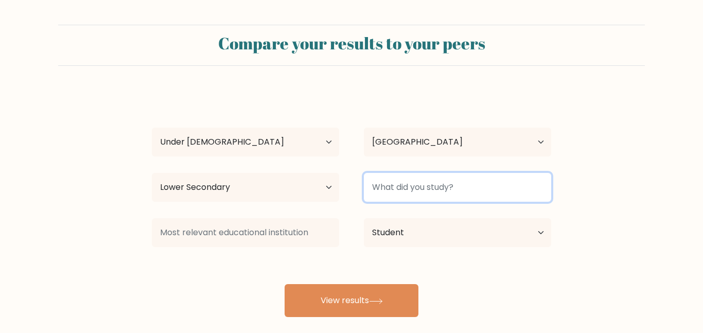
click at [396, 185] on input at bounding box center [457, 187] width 187 height 29
drag, startPoint x: 396, startPoint y: 185, endPoint x: 284, endPoint y: 231, distance: 121.5
click at [284, 231] on div "Ida Alitonou Age Under 18 years old 18-24 years old 25-34 years old 35-44 years…" at bounding box center [352, 204] width 412 height 227
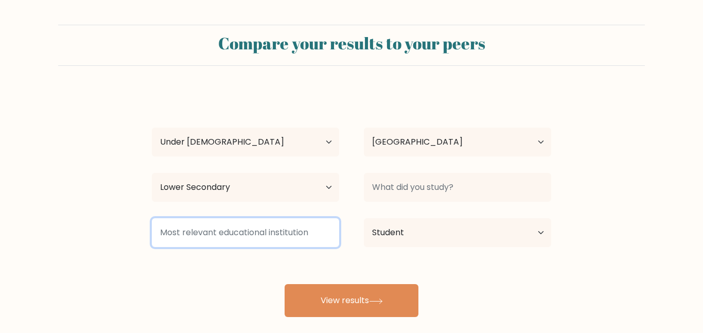
click at [284, 231] on input at bounding box center [245, 232] width 187 height 29
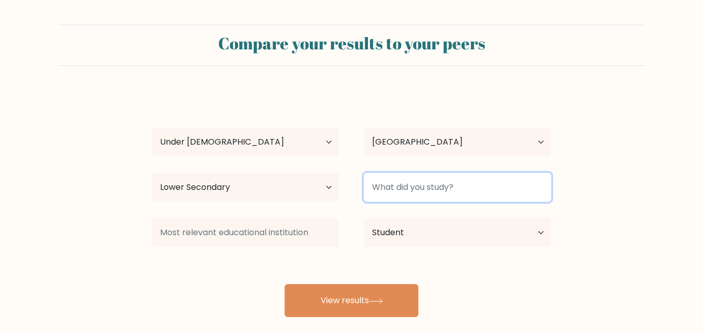
click at [427, 189] on input at bounding box center [457, 187] width 187 height 29
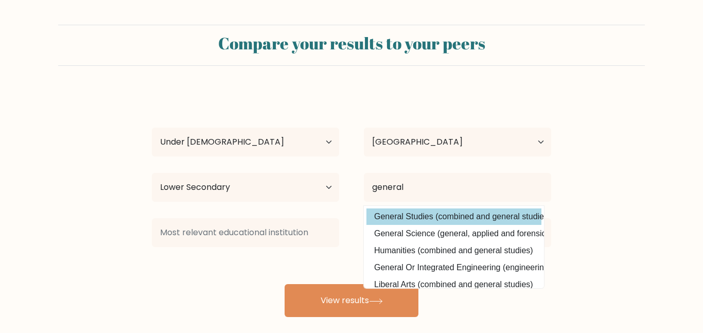
click at [529, 220] on option "General Studies (combined and general studies)" at bounding box center [454, 217] width 175 height 16
type input "General Studies"
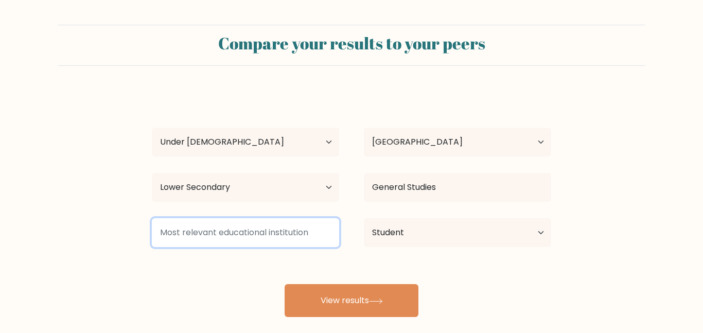
click at [173, 240] on input at bounding box center [245, 232] width 187 height 29
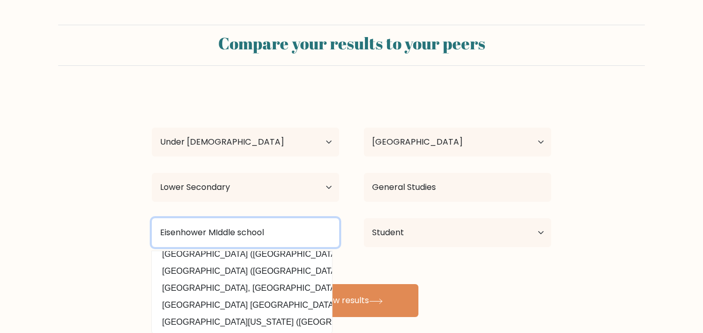
scroll to position [57, 0]
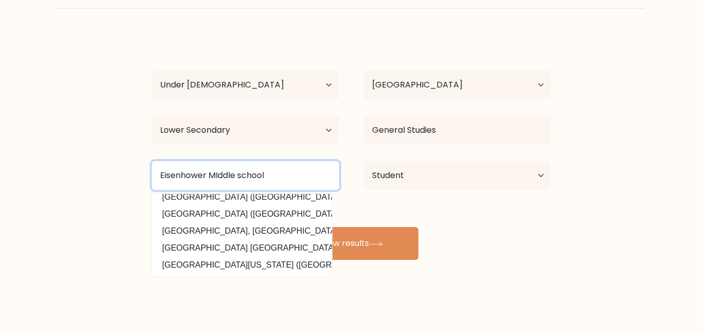
type input "Eisenhower MIddle school"
click at [285, 227] on button "View results" at bounding box center [352, 243] width 134 height 33
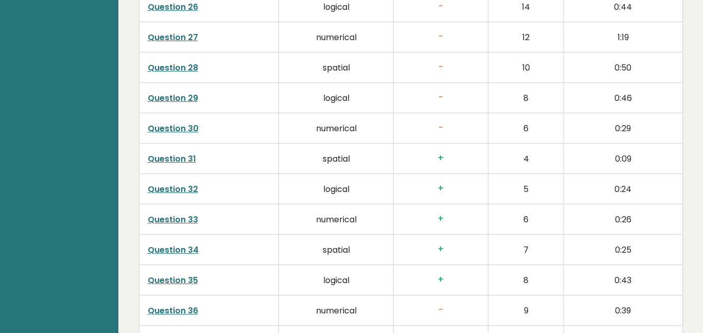
scroll to position [2493, 0]
